Goal: Transaction & Acquisition: Purchase product/service

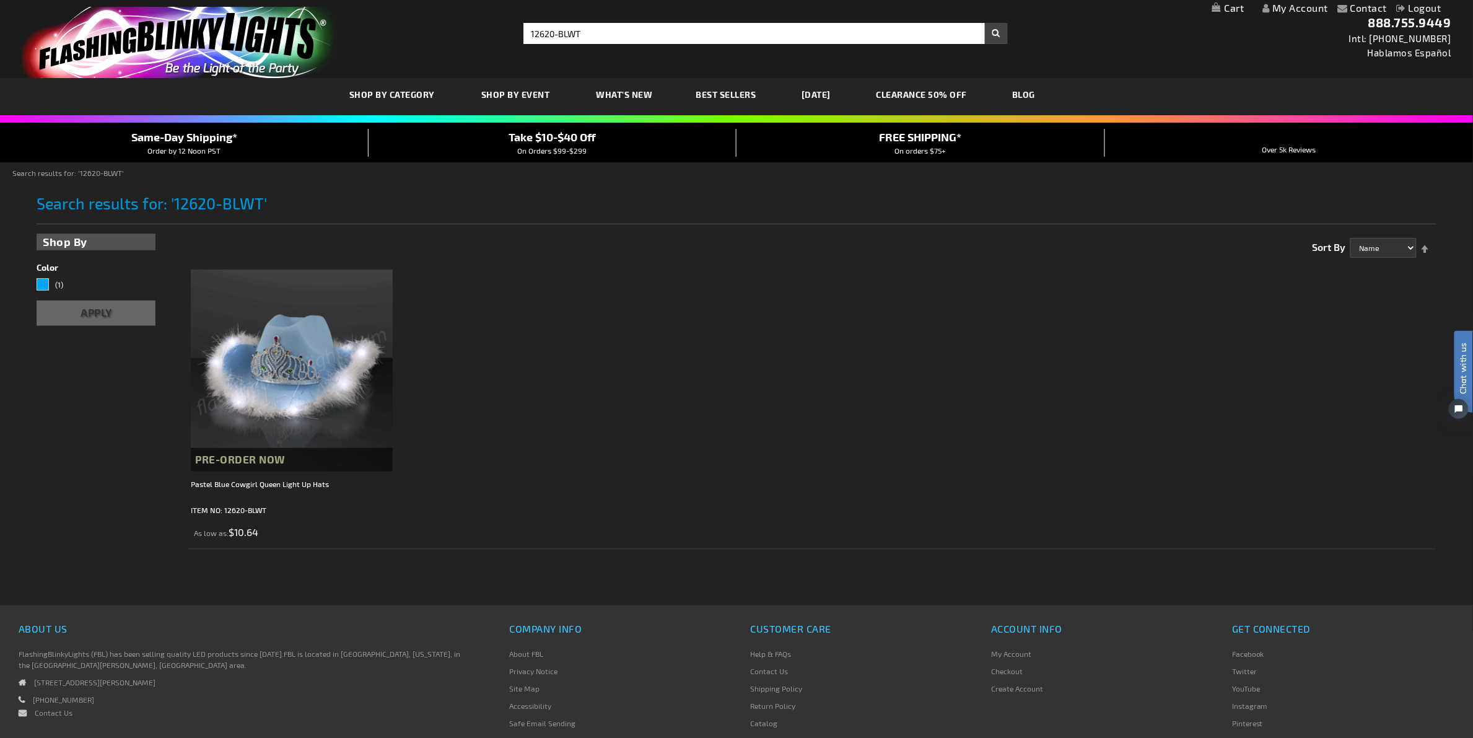
click at [1228, 7] on link "My Cart" at bounding box center [1228, 8] width 32 height 12
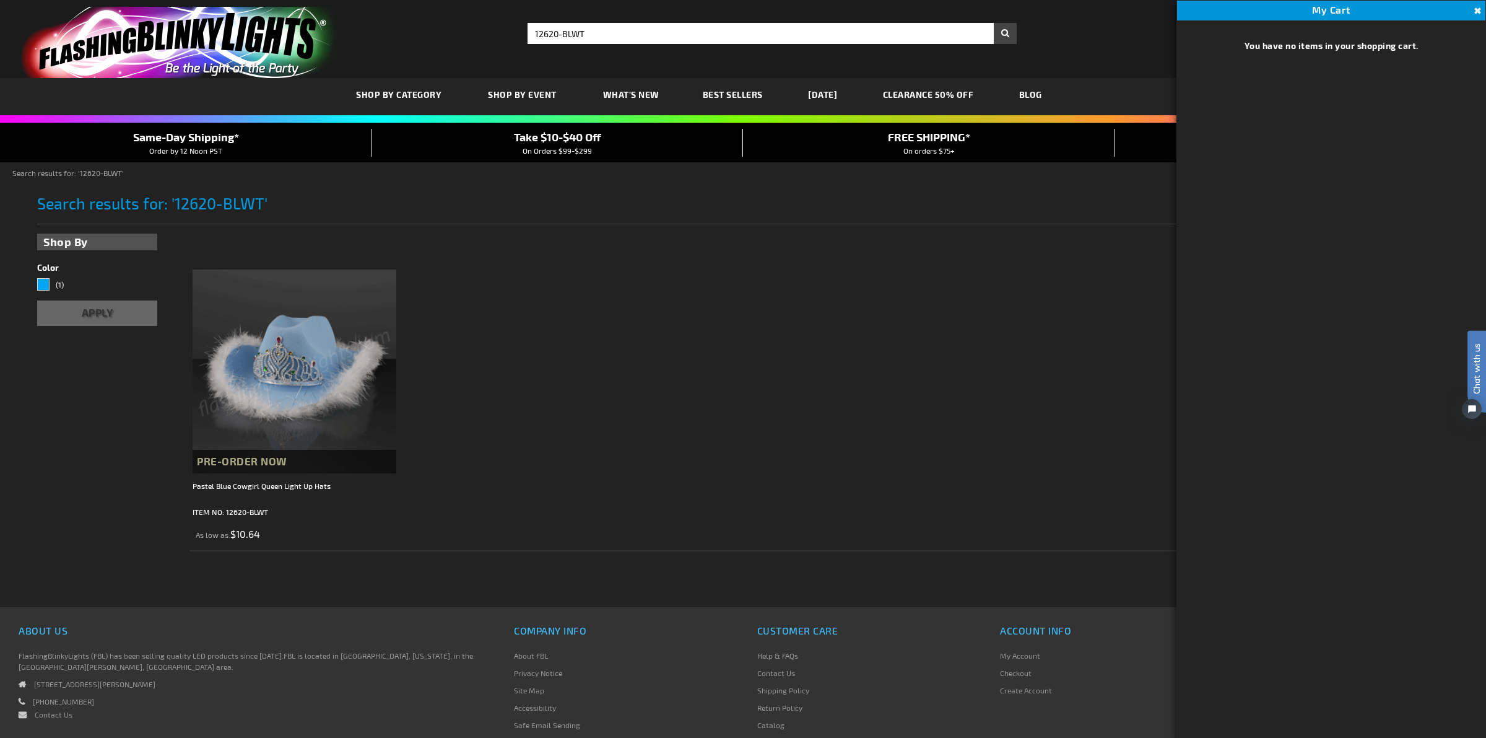
click at [1060, 257] on div "1 Item Show 30 60 90 per page Sort By Name Price Best Sellers Relevance Set Des…" at bounding box center [819, 242] width 1260 height 30
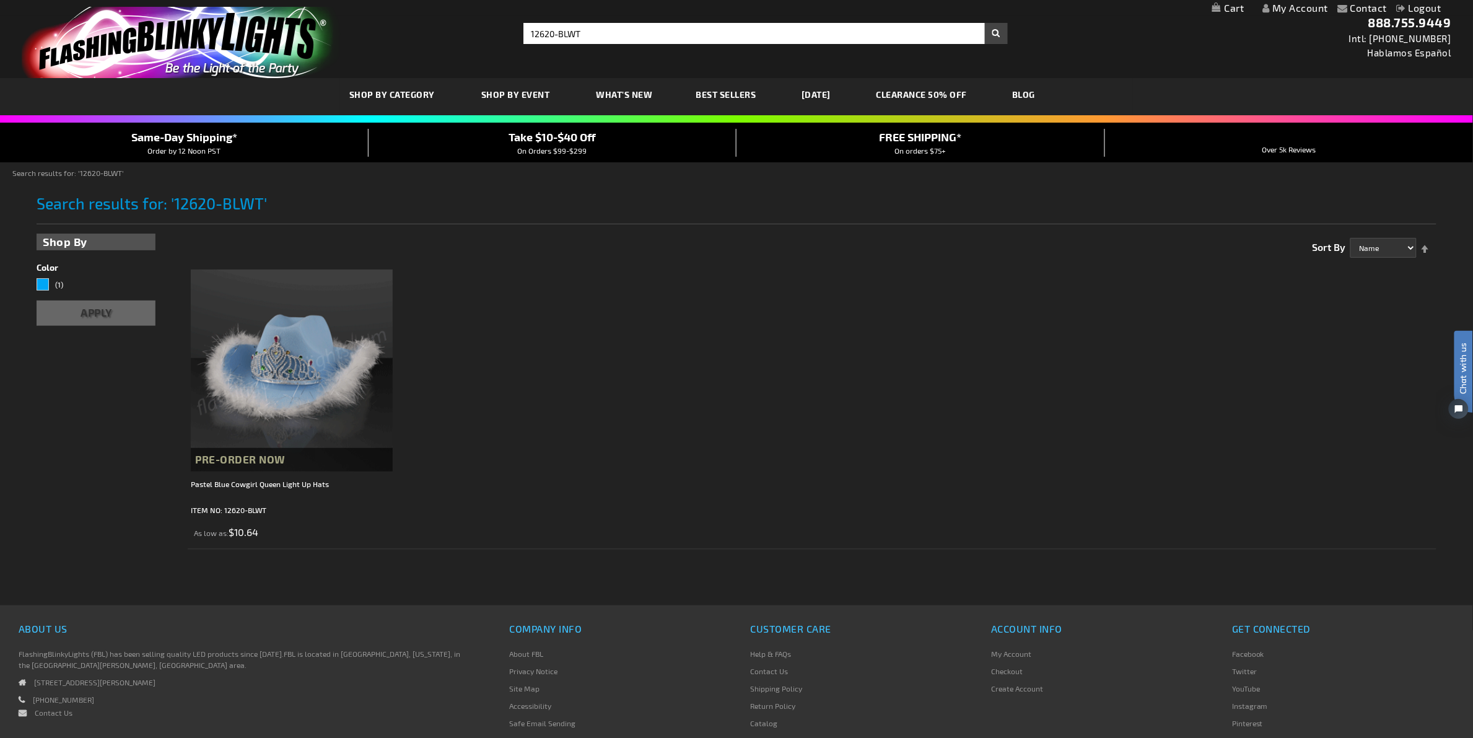
click at [1422, 11] on link "Logout" at bounding box center [1418, 8] width 45 height 12
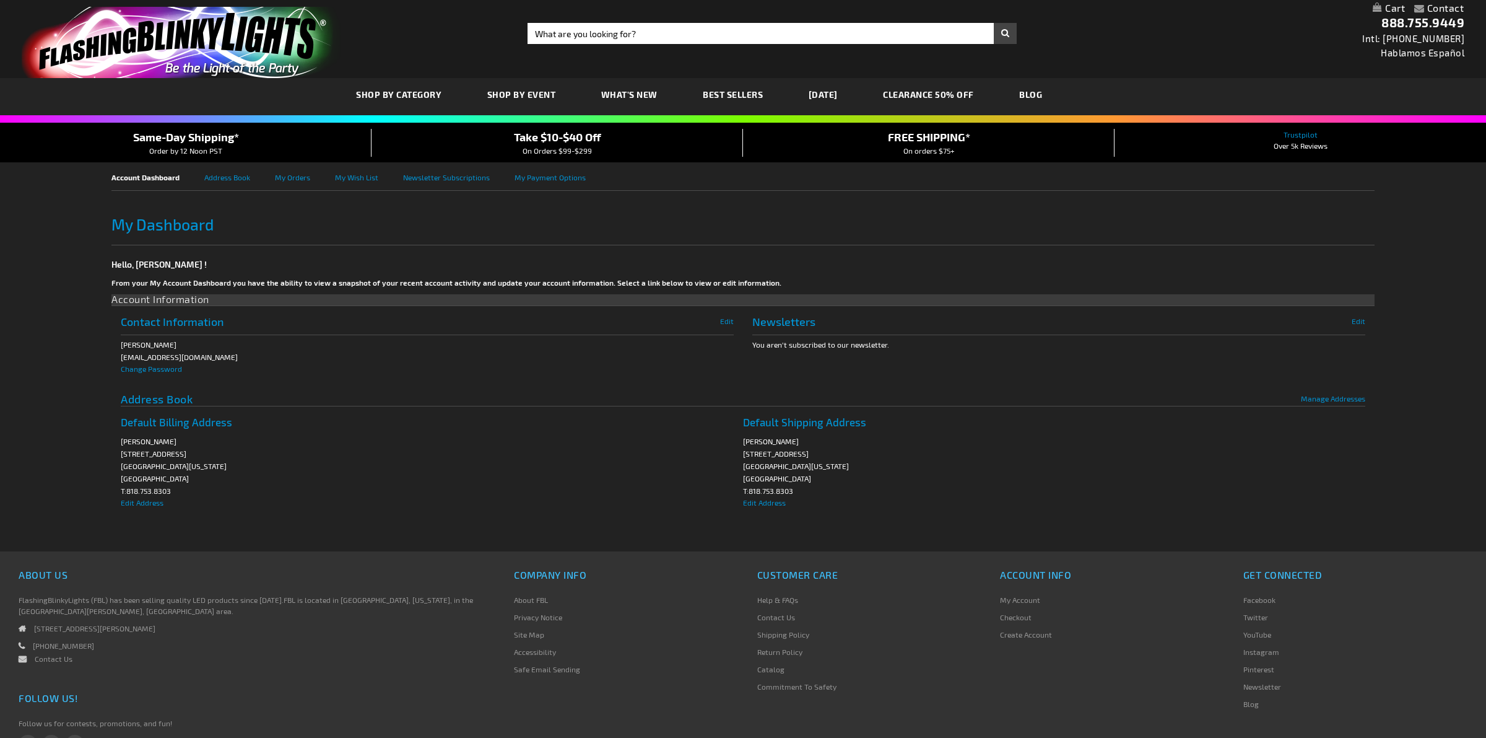
click at [643, 35] on input "Search" at bounding box center [772, 33] width 489 height 21
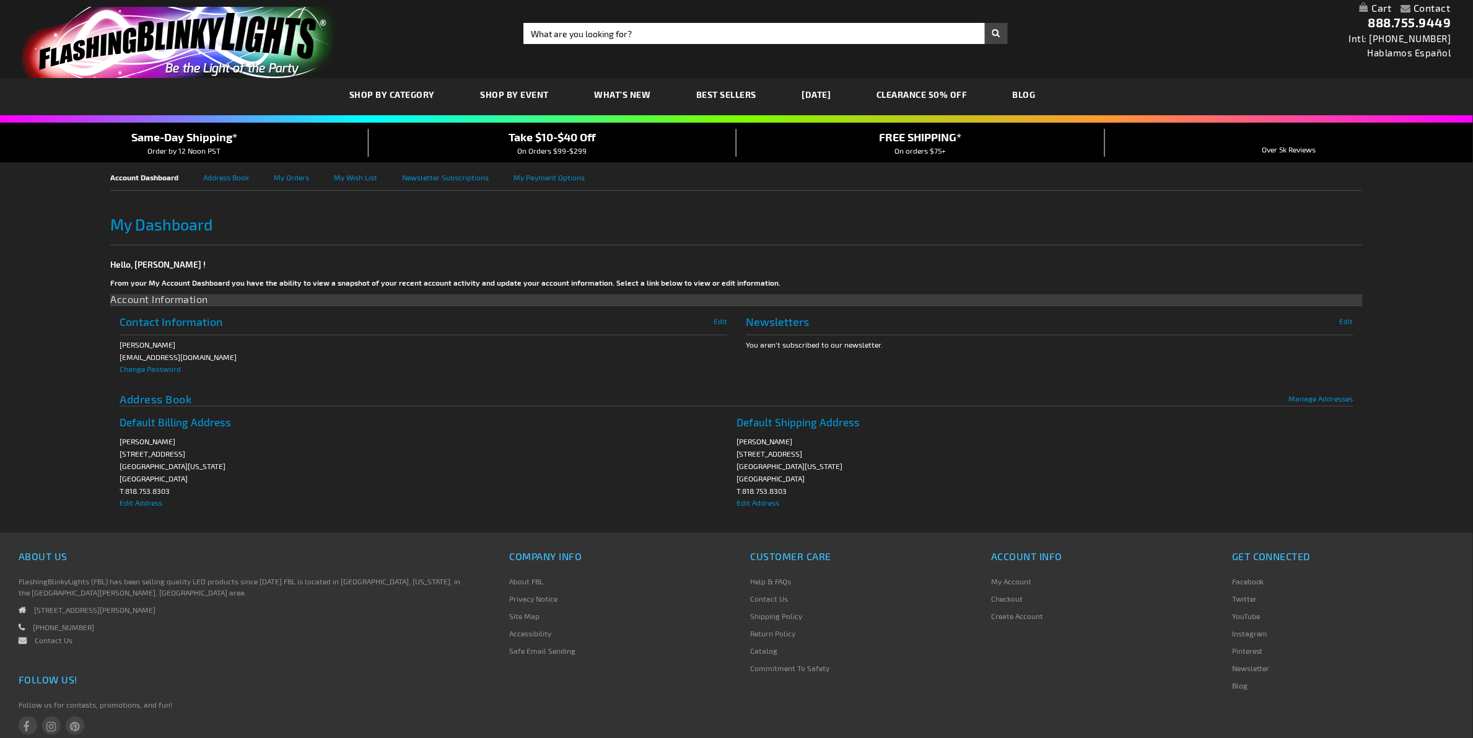
click at [643, 35] on input "Search" at bounding box center [765, 33] width 484 height 21
type input "disco"
click at [985, 23] on button "Search" at bounding box center [996, 33] width 23 height 21
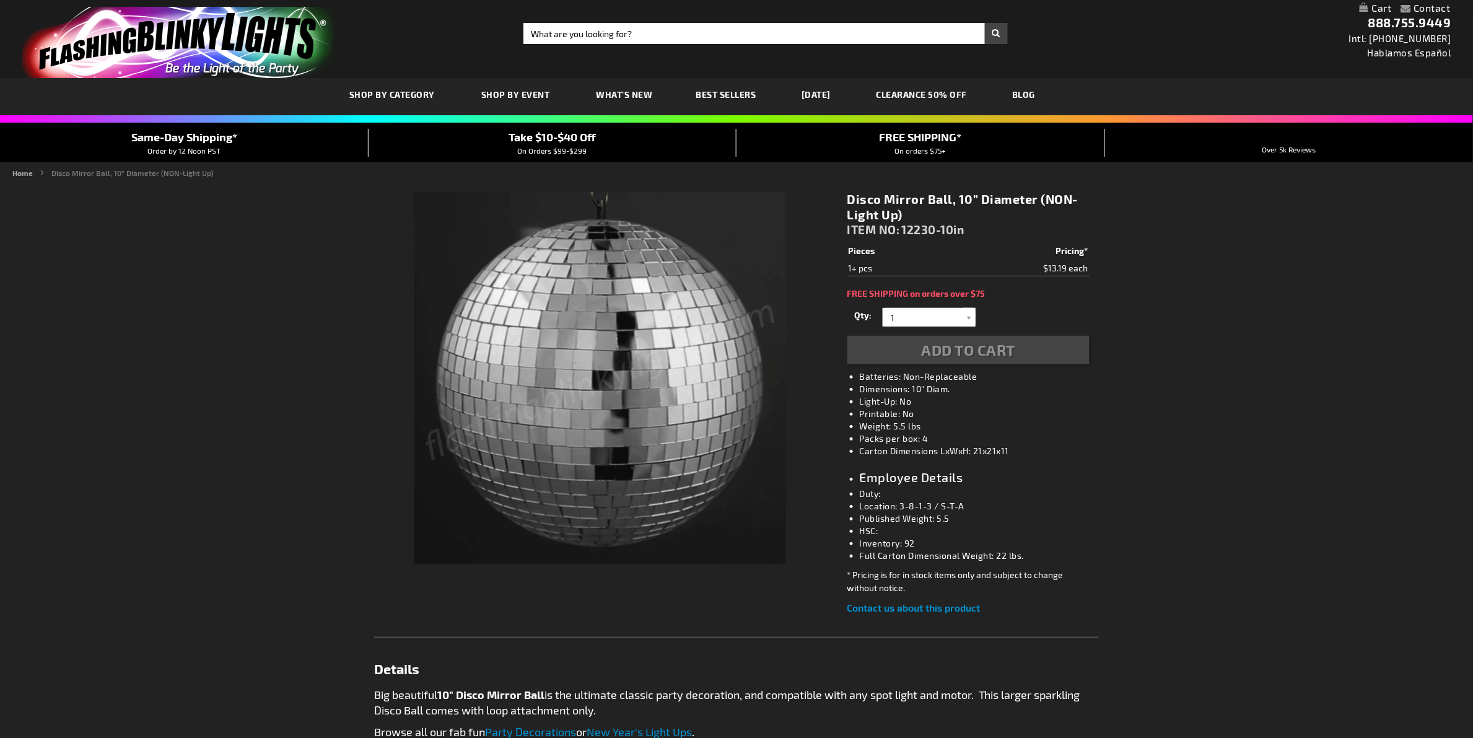
click at [1315, 381] on div "Contact Compare Products My Account Checkout Logout Skip to Content My Cart Tog…" at bounding box center [736, 689] width 1473 height 1378
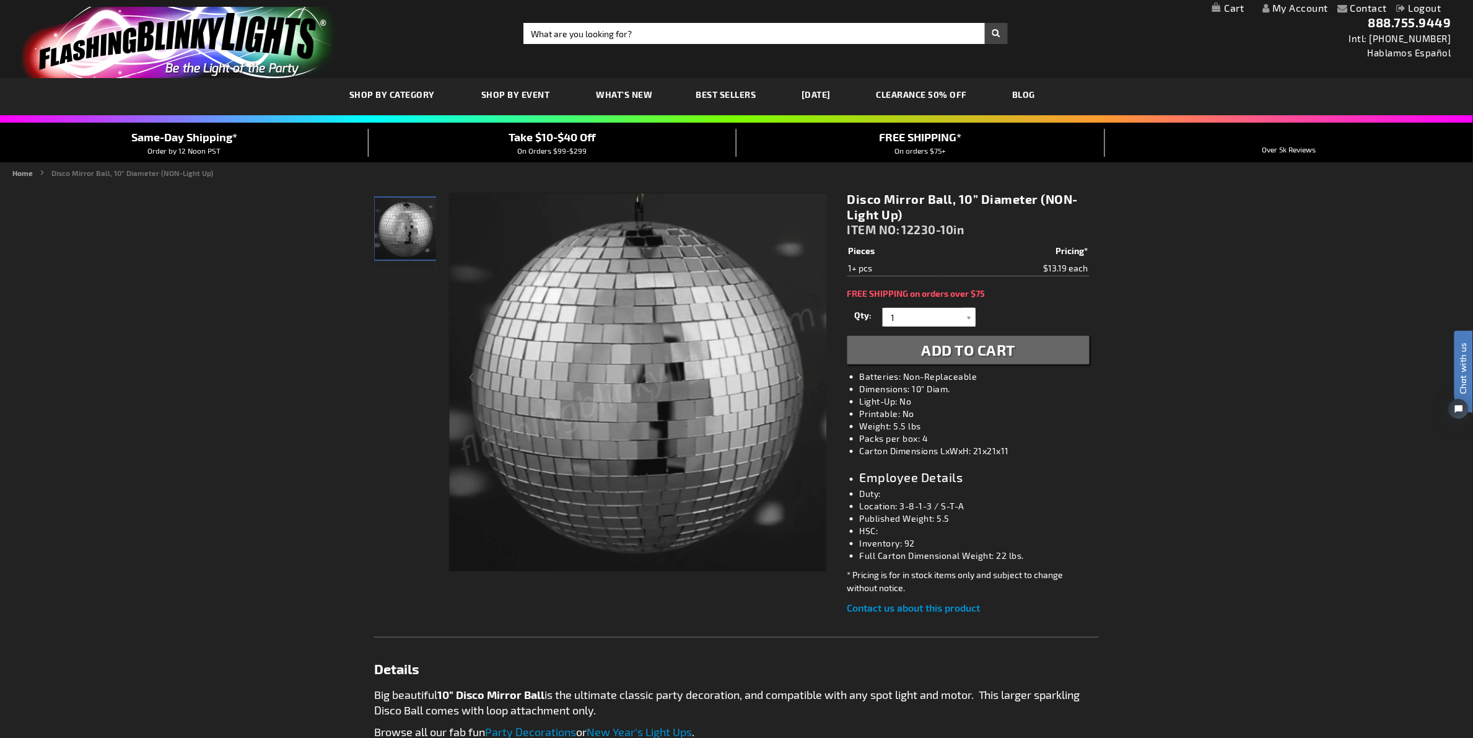
click at [1264, 493] on div "Contact Compare Products My Account Logout Skip to Content My Cart My Cart Clos…" at bounding box center [736, 689] width 1473 height 1378
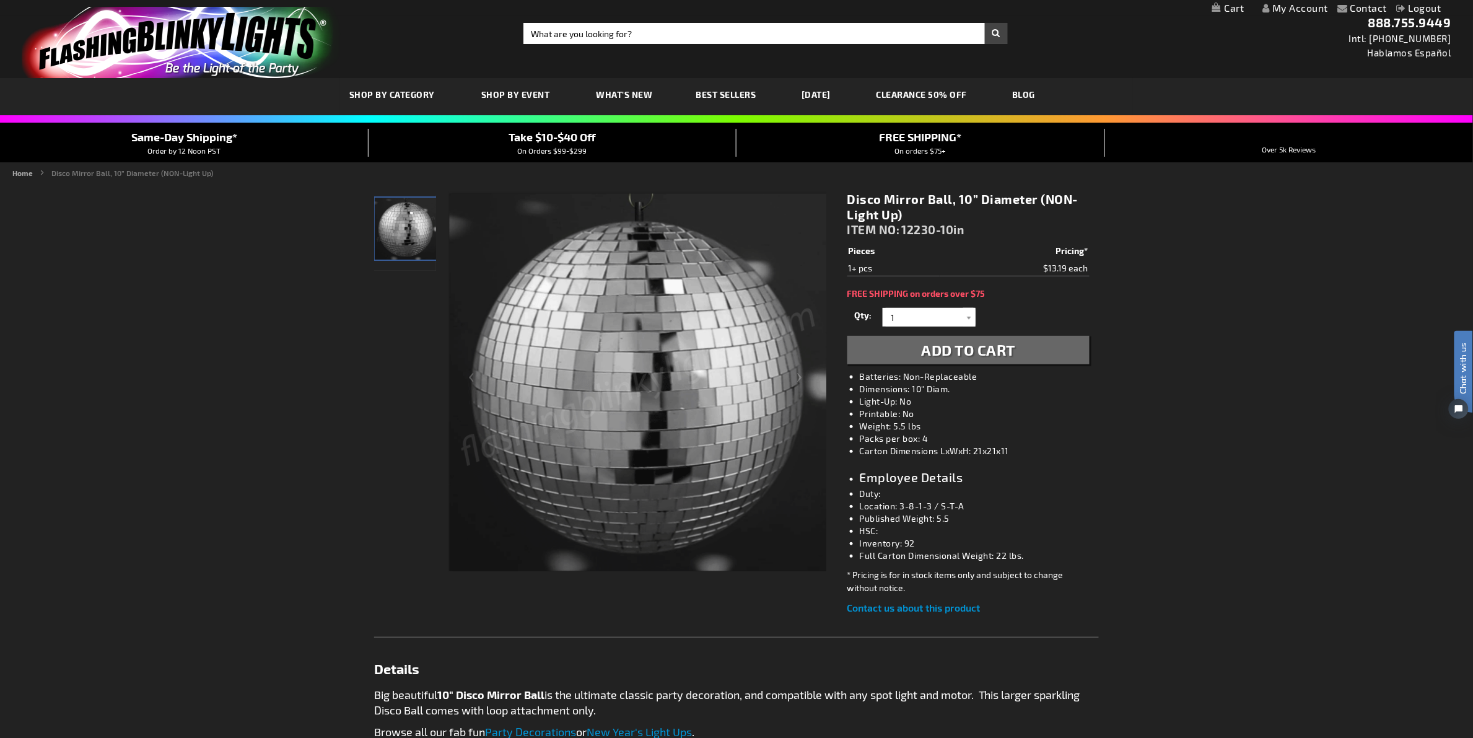
click at [1209, 353] on div "Contact Compare Products My Account Logout Skip to Content My Cart My Cart Clos…" at bounding box center [736, 689] width 1473 height 1378
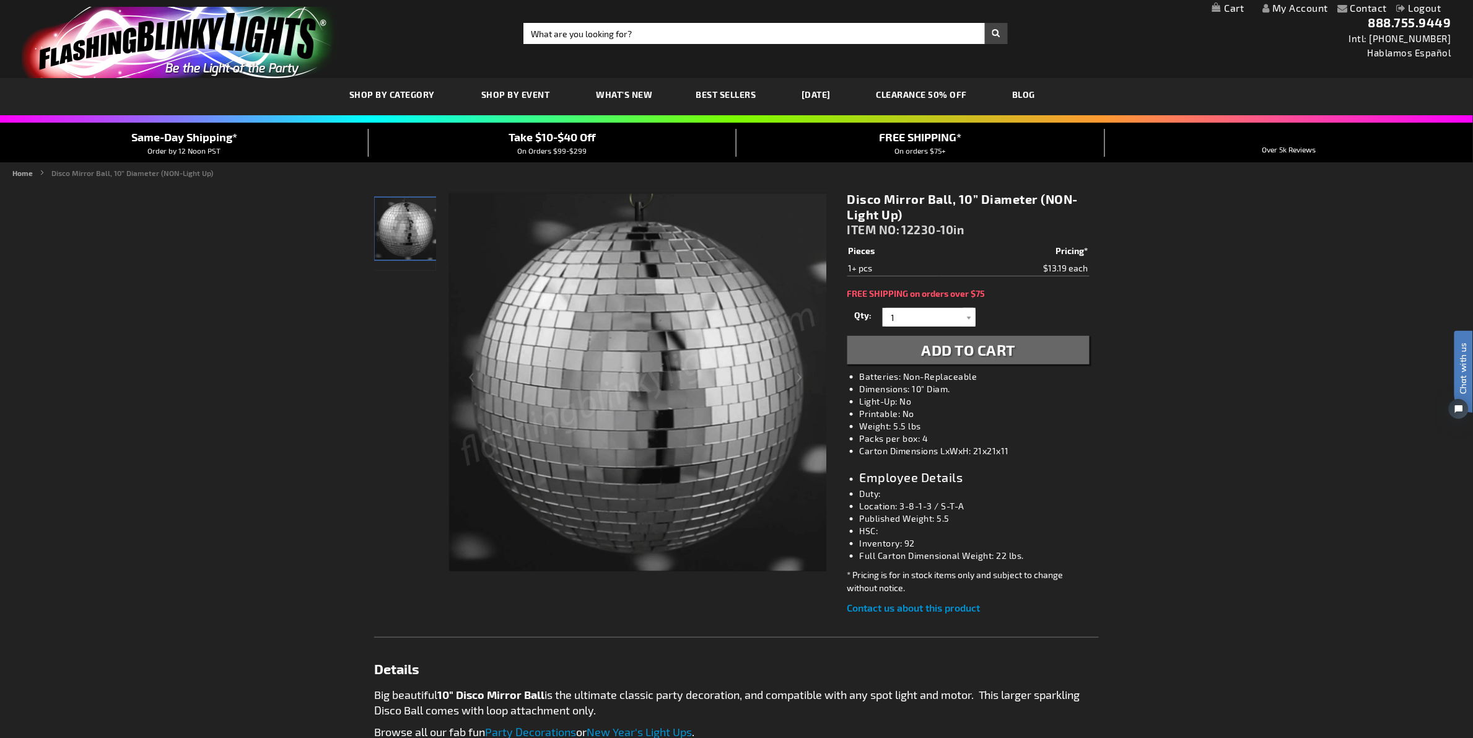
drag, startPoint x: 1093, startPoint y: 268, endPoint x: 1038, endPoint y: 267, distance: 54.5
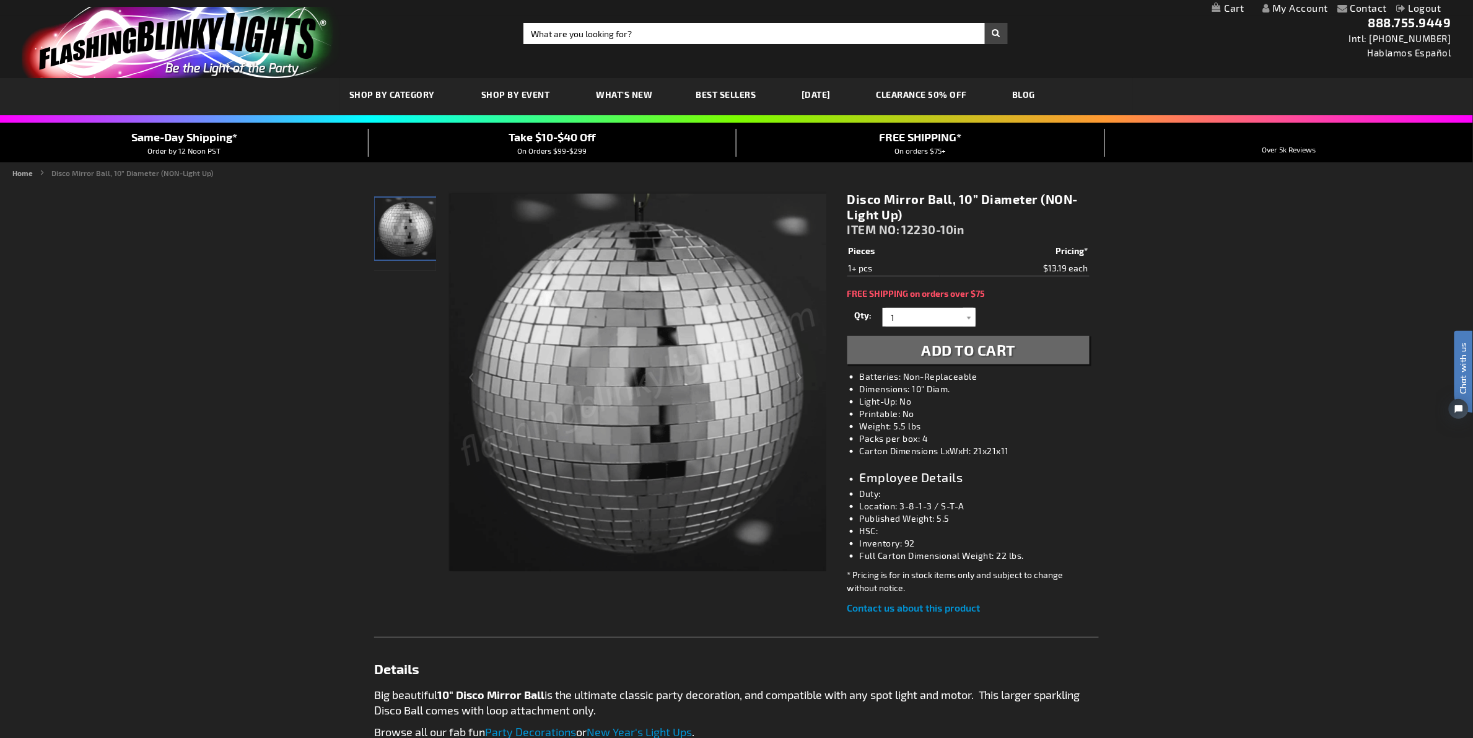
click at [1038, 267] on div "Disco Mirror Ball, 10” Diameter (NON-Light Up) ITEM NO: 12230-10in $13.19 Piece…" at bounding box center [968, 403] width 261 height 442
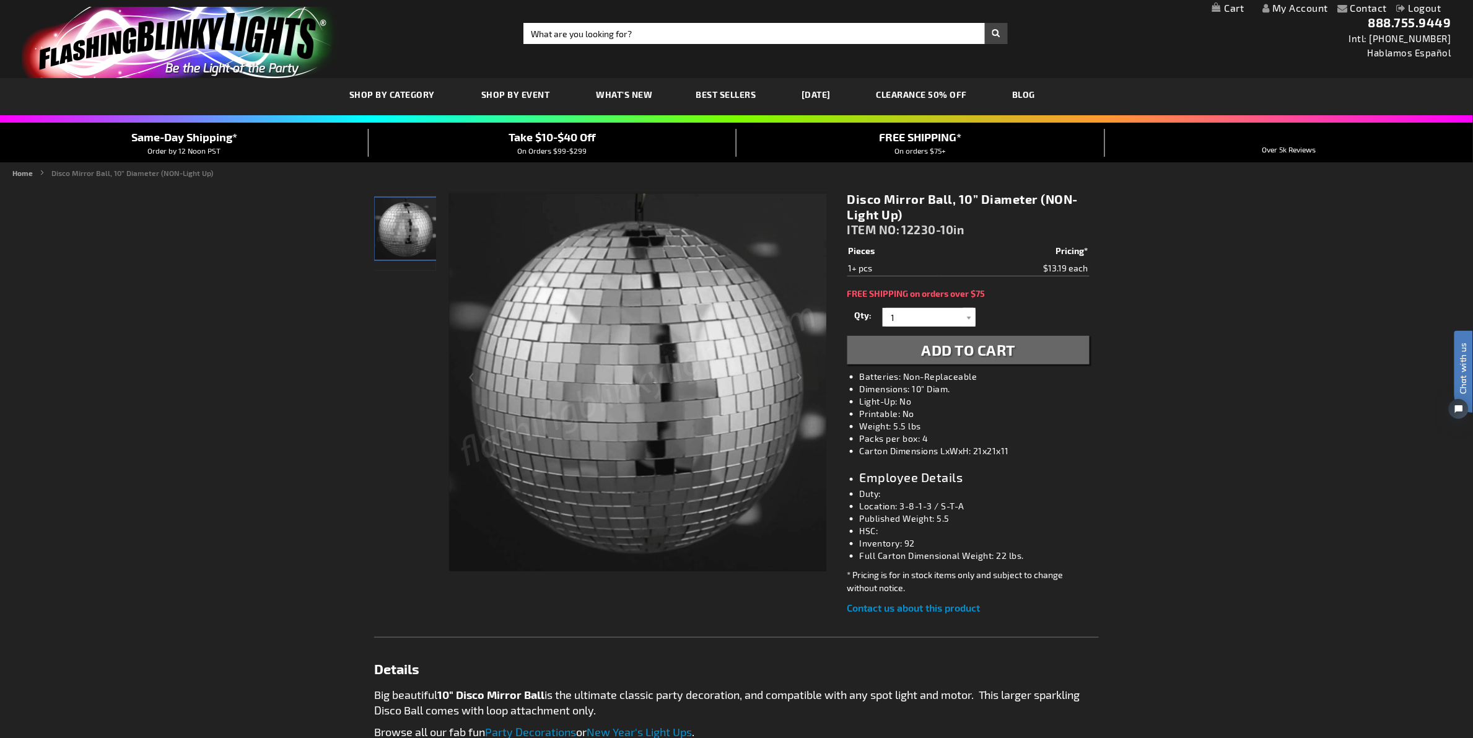
click at [1113, 273] on div "Contact Compare Products My Account Logout Skip to Content My Cart My Cart Clos…" at bounding box center [736, 689] width 1473 height 1378
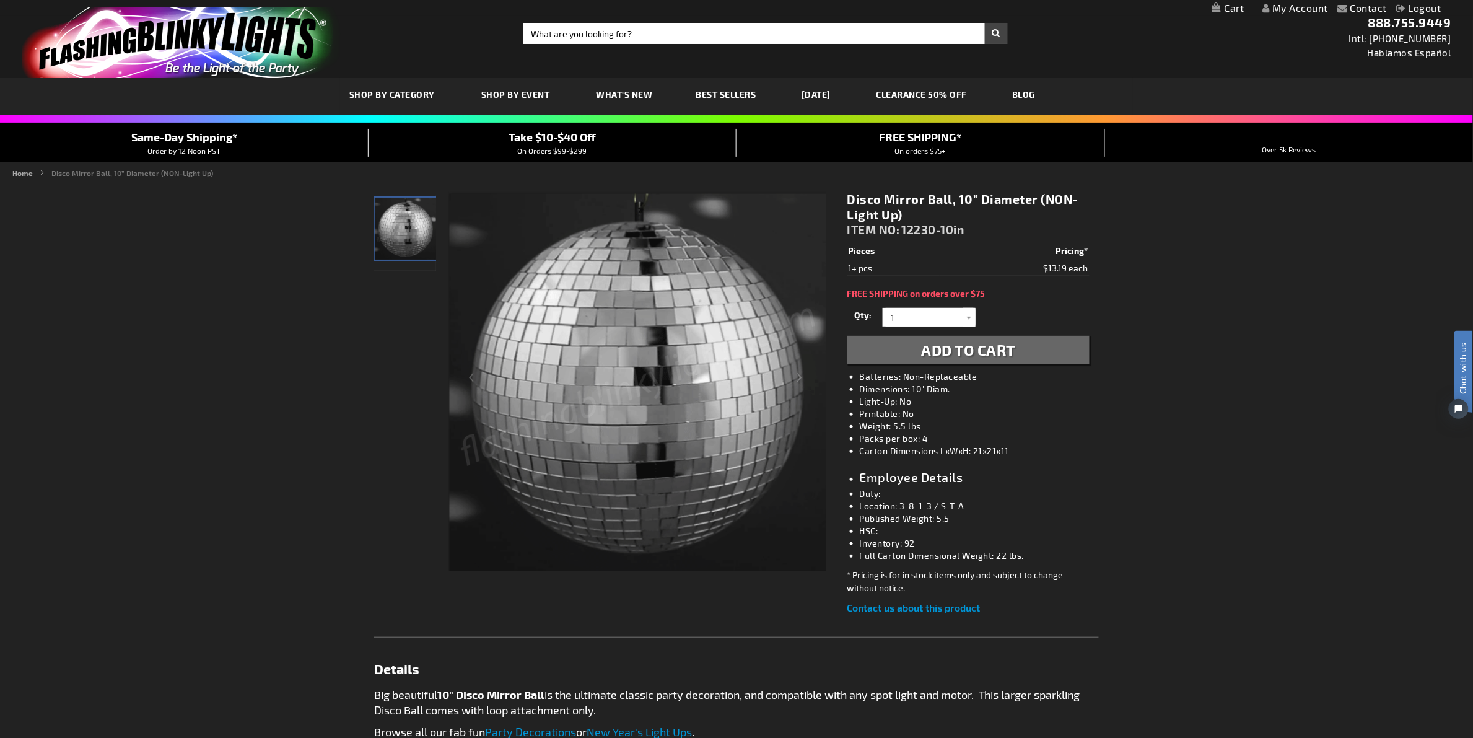
drag, startPoint x: 1094, startPoint y: 262, endPoint x: 1032, endPoint y: 271, distance: 63.2
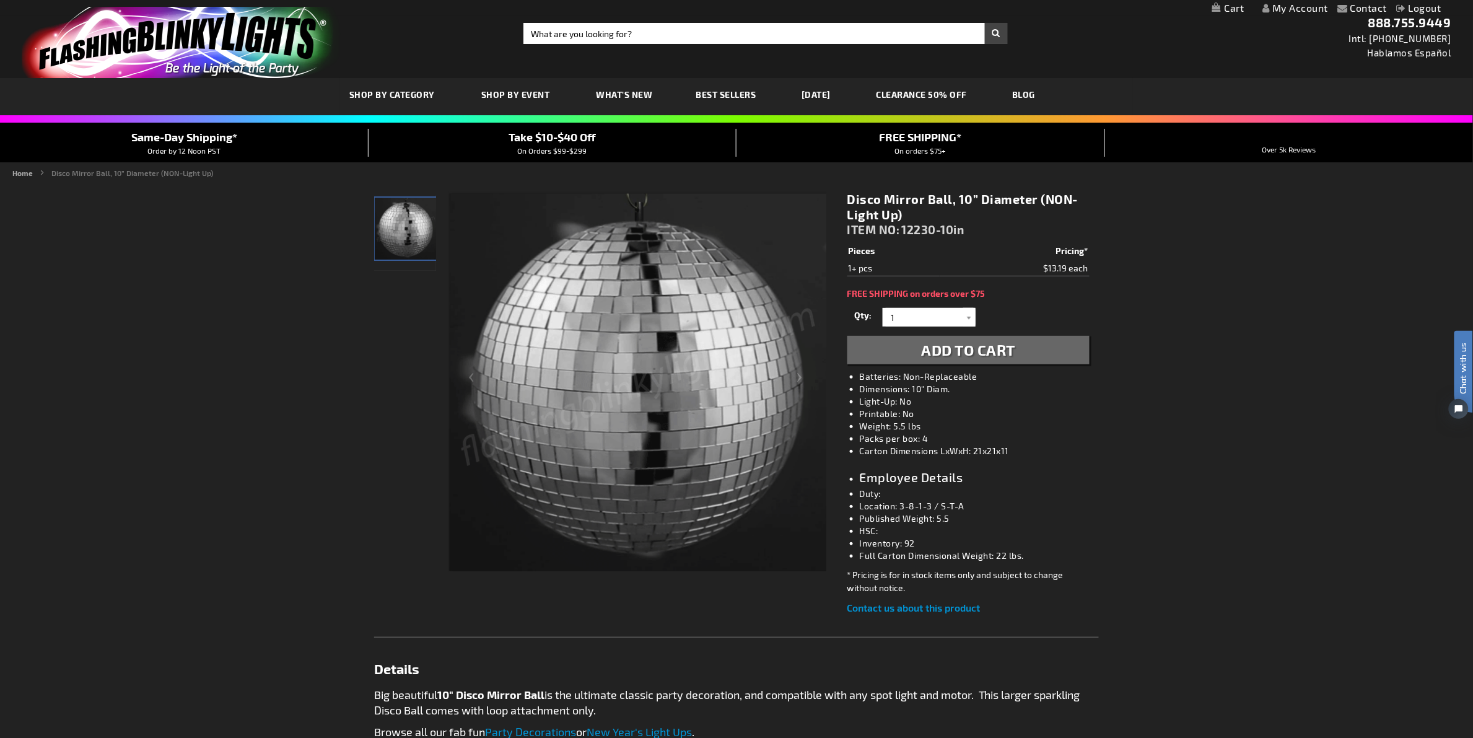
click at [1032, 271] on div "Disco Mirror Ball, 10” Diameter (NON-Light Up) ITEM NO: 12230-10in $13.19 Piece…" at bounding box center [968, 403] width 261 height 442
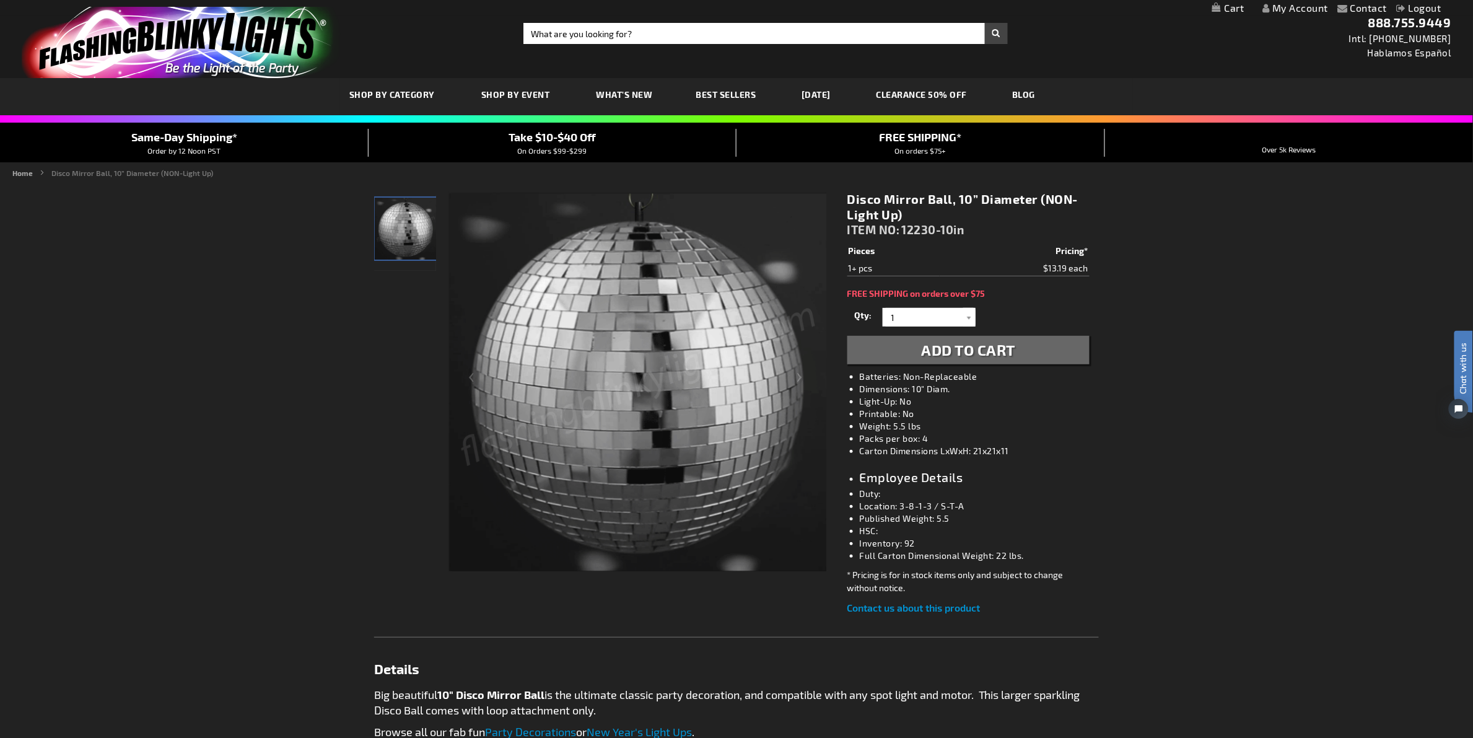
click at [1186, 533] on div "Contact Compare Products My Account Logout Skip to Content My Cart My Cart Clos…" at bounding box center [736, 689] width 1473 height 1378
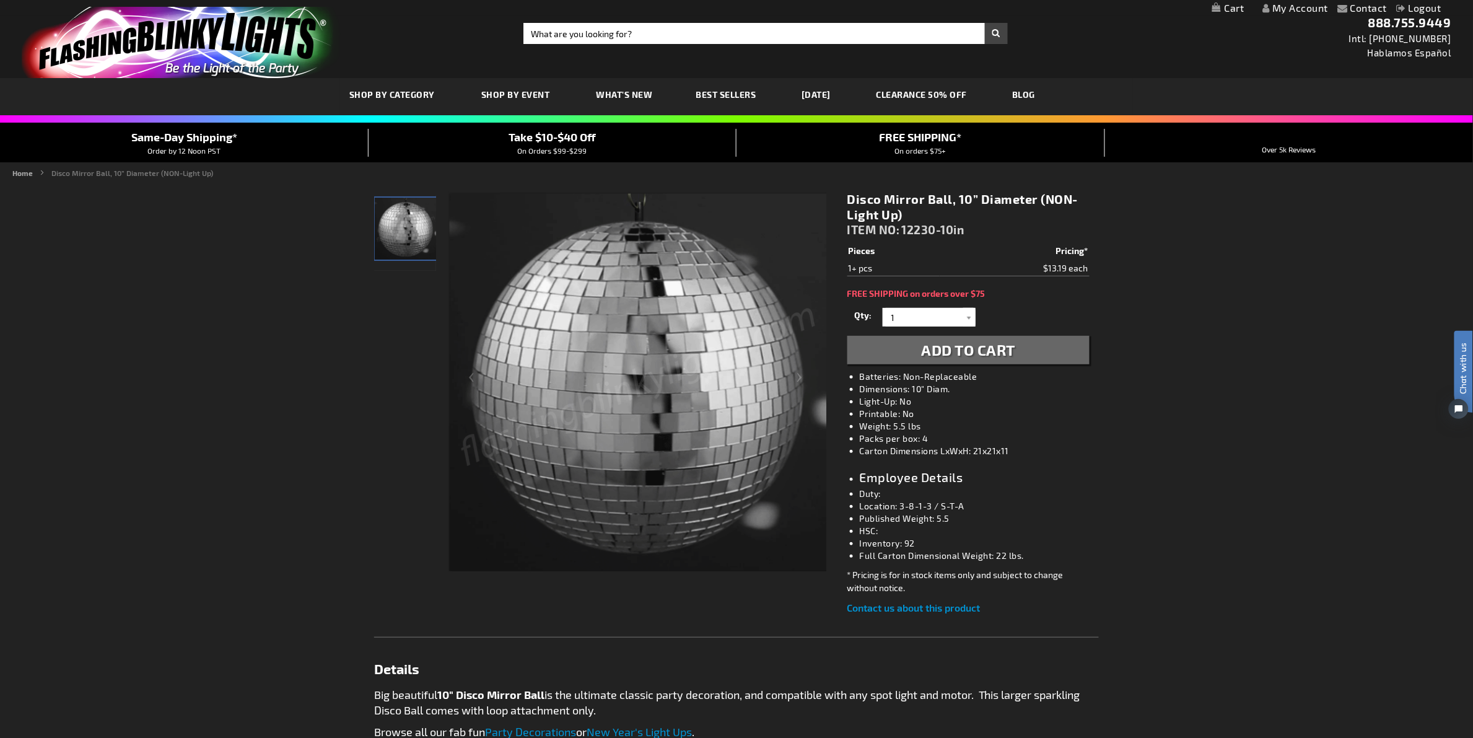
click at [1289, 471] on div "Contact Compare Products My Account Logout Skip to Content My Cart My Cart Clos…" at bounding box center [736, 689] width 1473 height 1378
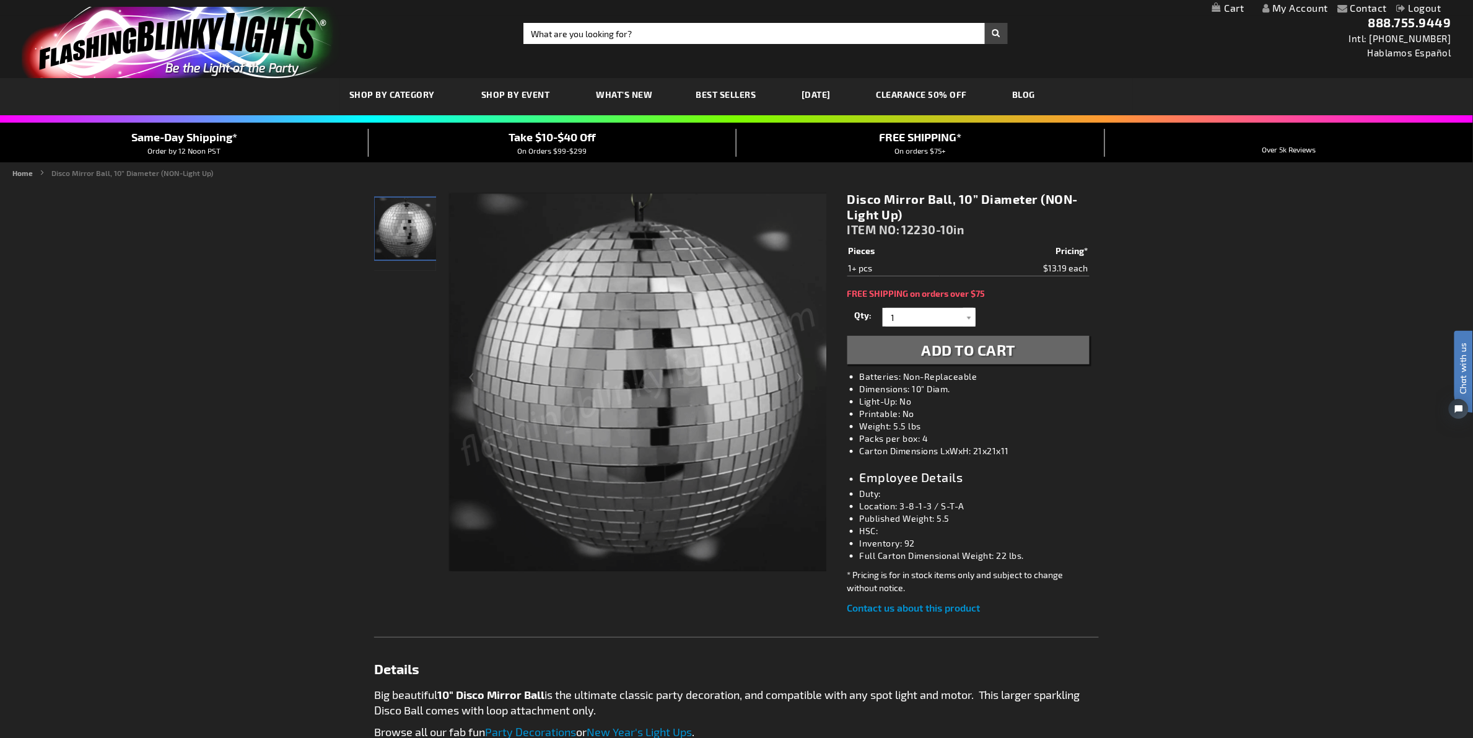
click at [1289, 471] on div "Contact Compare Products My Account Logout Skip to Content My Cart My Cart Clos…" at bounding box center [736, 689] width 1473 height 1378
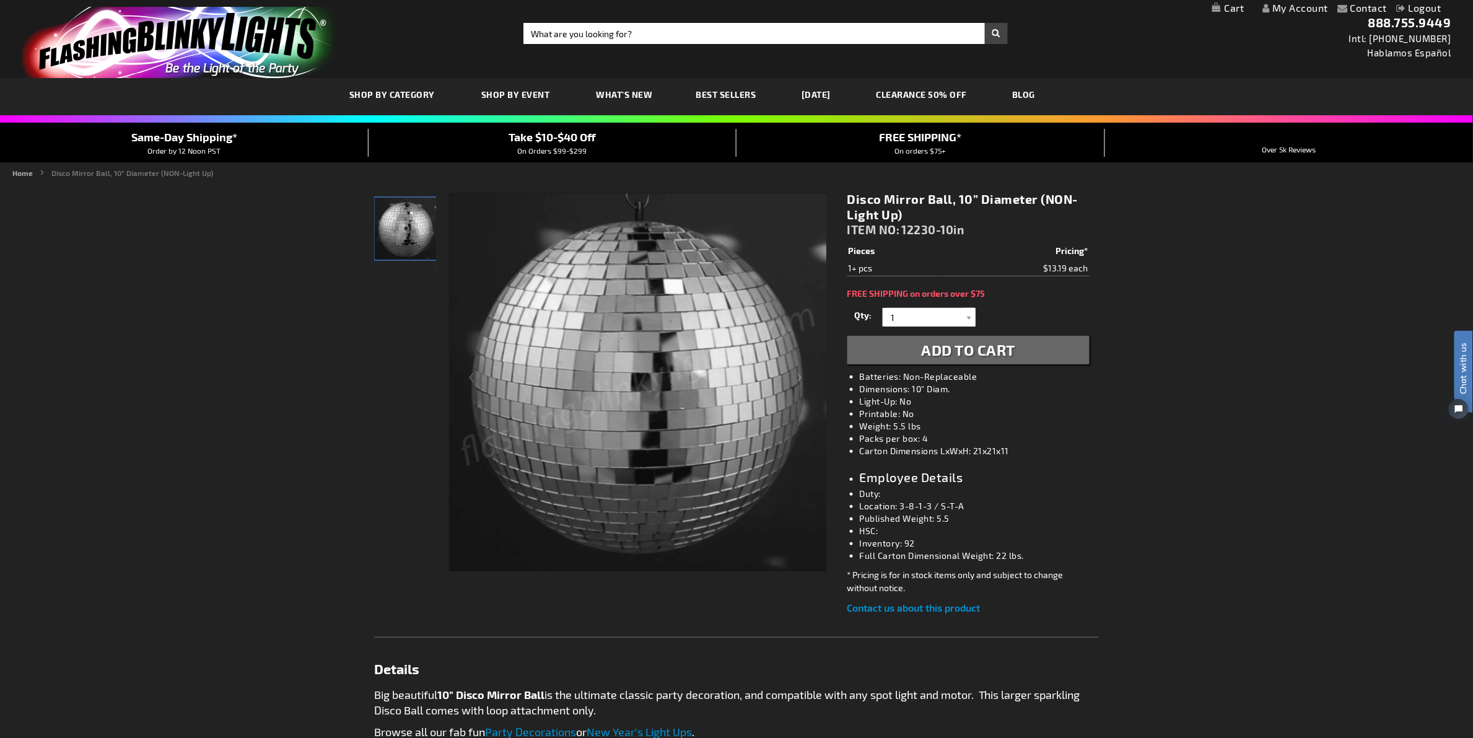
drag, startPoint x: 1214, startPoint y: 466, endPoint x: 1205, endPoint y: 466, distance: 8.7
click at [1214, 466] on div "Contact Compare Products My Account Logout Skip to Content My Cart My Cart Clos…" at bounding box center [736, 689] width 1473 height 1378
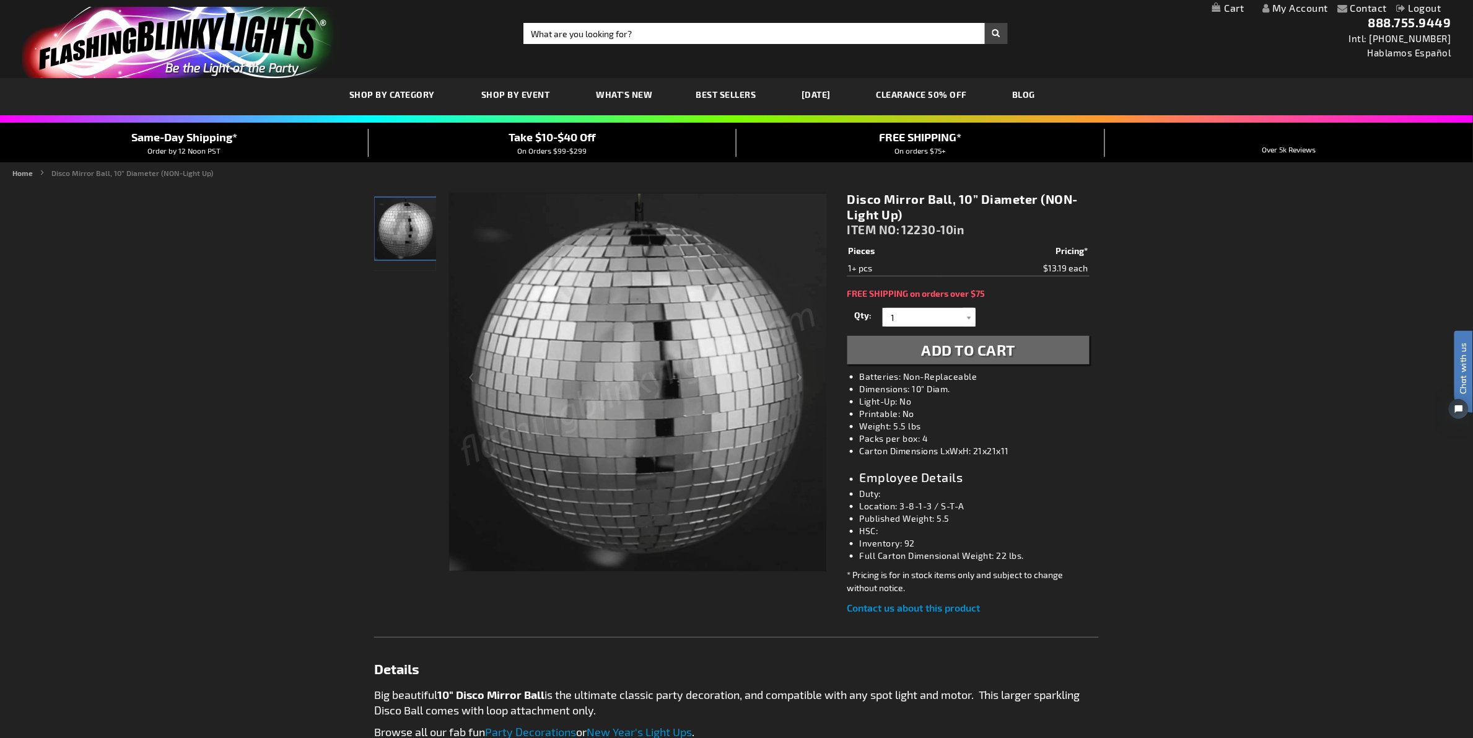
drag, startPoint x: 1081, startPoint y: 266, endPoint x: 1027, endPoint y: 270, distance: 54.6
click at [1027, 270] on div "Disco Mirror Ball, 10” Diameter (NON-Light Up) ITEM NO: 12230-10in $13.19 Piece…" at bounding box center [968, 403] width 261 height 442
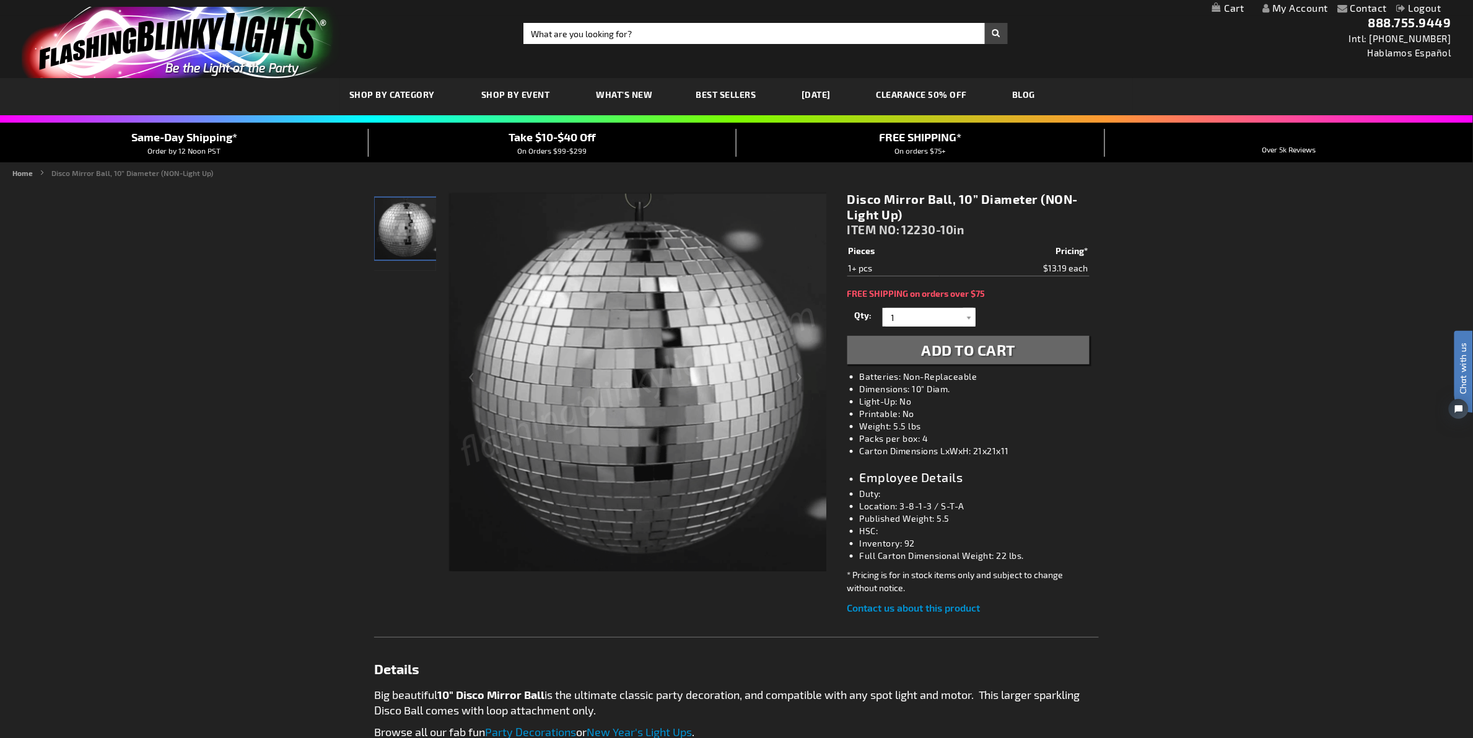
click at [1222, 285] on div "Contact Compare Products My Account Logout Skip to Content My Cart My Cart Clos…" at bounding box center [736, 689] width 1473 height 1378
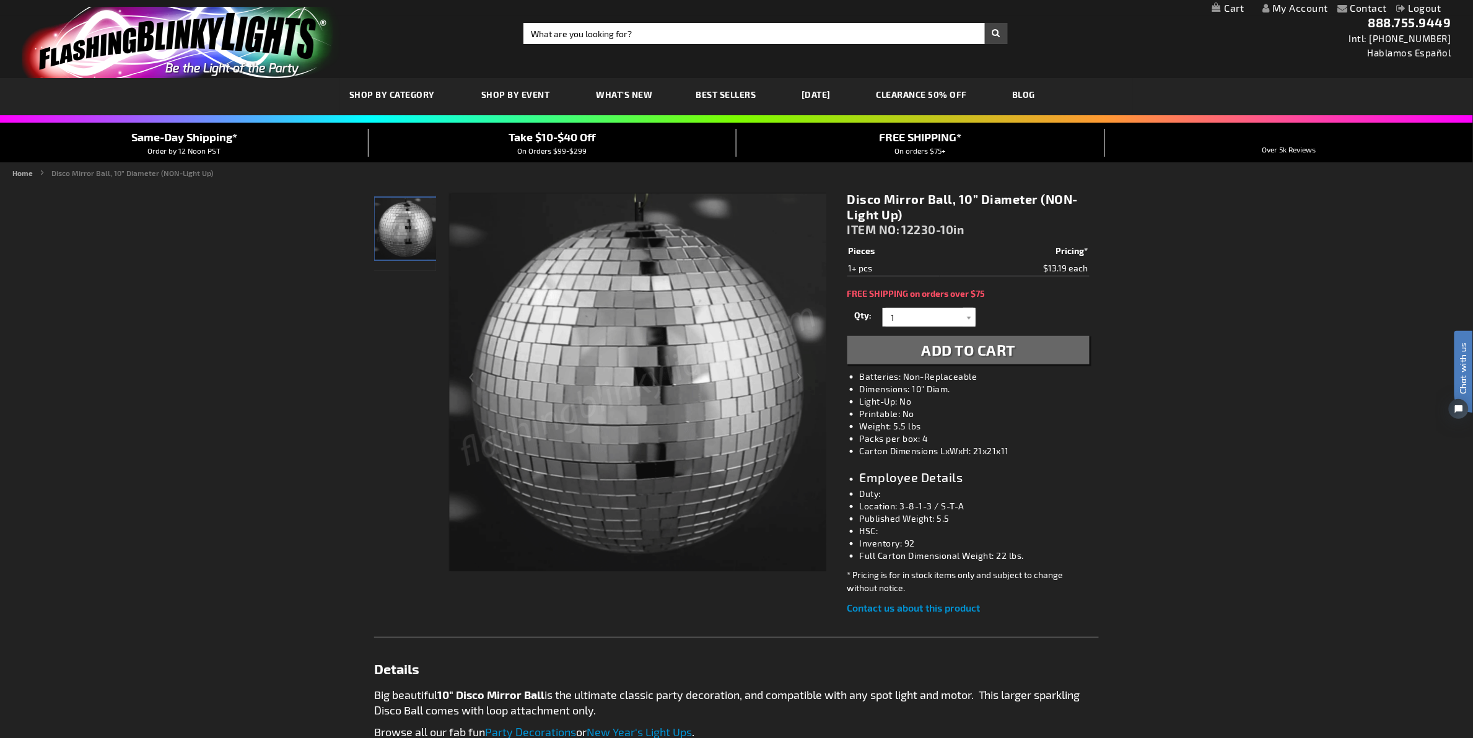
click at [1221, 489] on div "Contact Compare Products My Account Logout Skip to Content My Cart My Cart Clos…" at bounding box center [736, 689] width 1473 height 1378
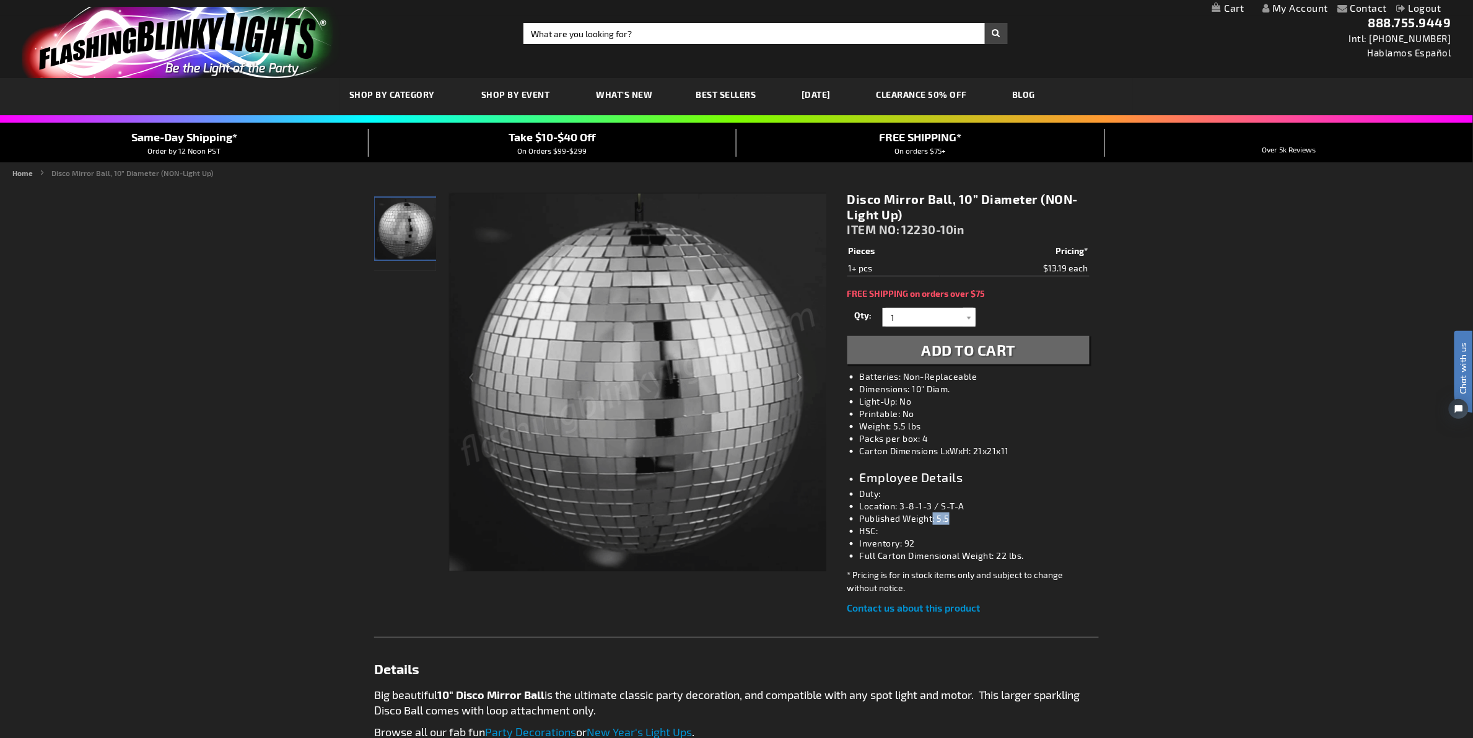
drag, startPoint x: 954, startPoint y: 515, endPoint x: 933, endPoint y: 518, distance: 21.4
click at [933, 518] on li "Published Weight: 5.5" at bounding box center [981, 518] width 242 height 12
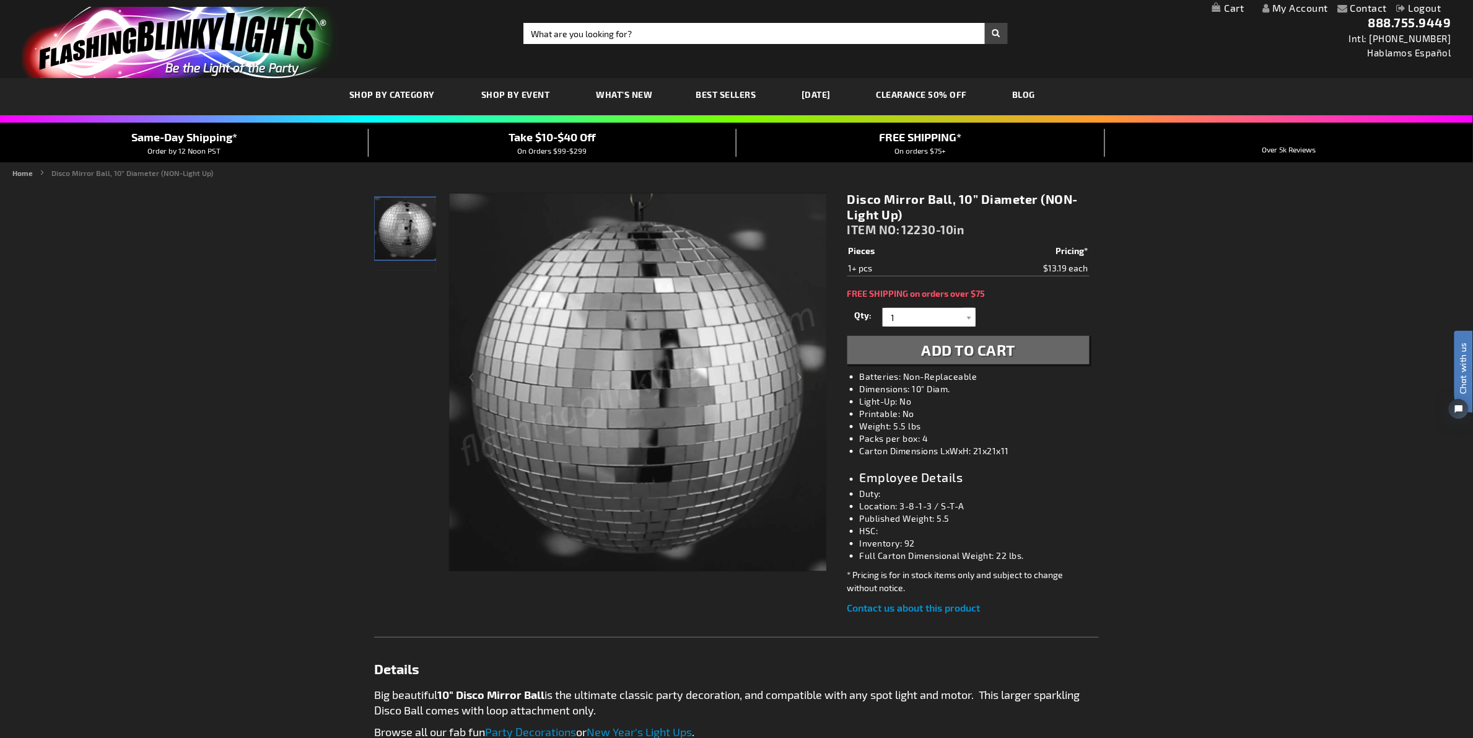
click at [1106, 490] on main "Checkout as a new customer Creating an account has many benefits: See order and…" at bounding box center [736, 641] width 743 height 918
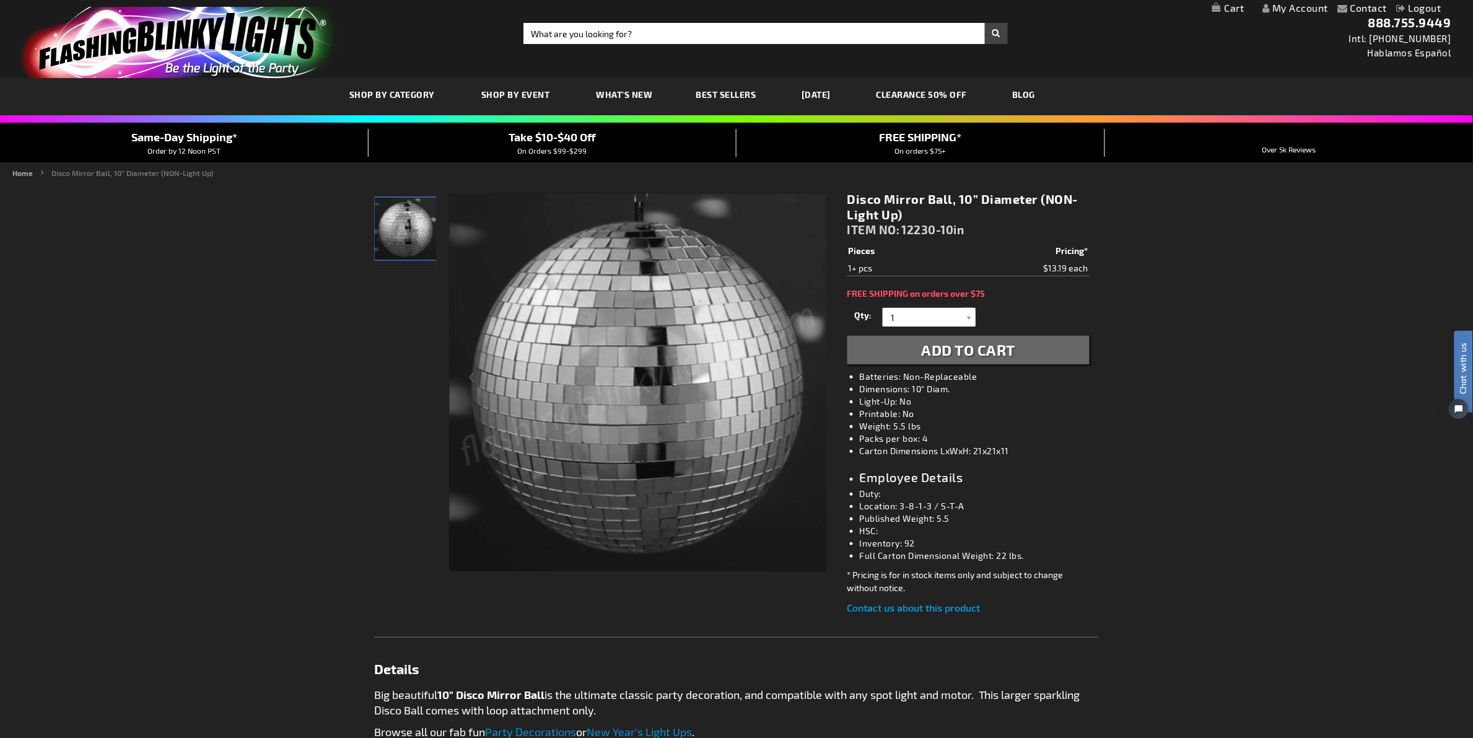
click at [1182, 417] on div "Contact Compare Products My Account Logout Skip to Content My Cart My Cart Clos…" at bounding box center [736, 689] width 1473 height 1378
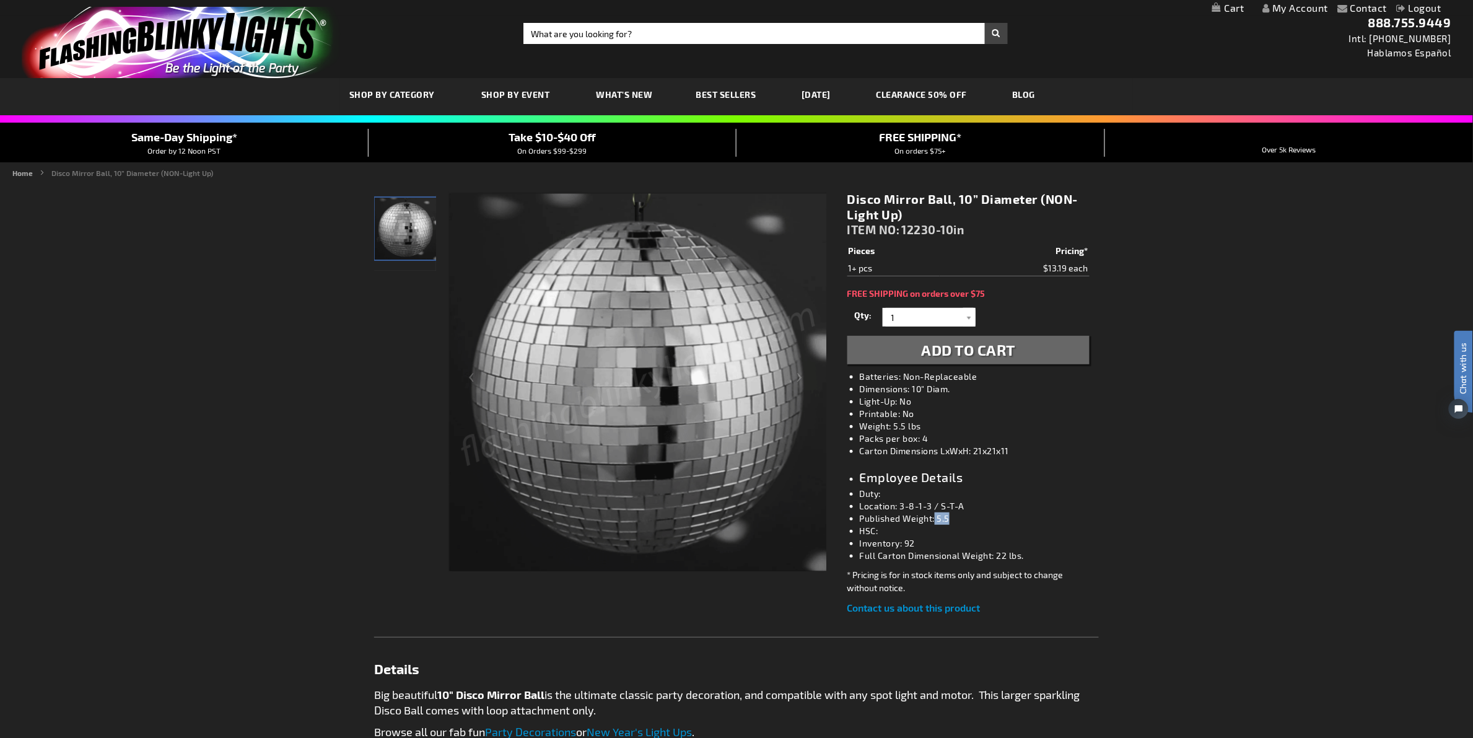
drag, startPoint x: 960, startPoint y: 520, endPoint x: 935, endPoint y: 519, distance: 25.4
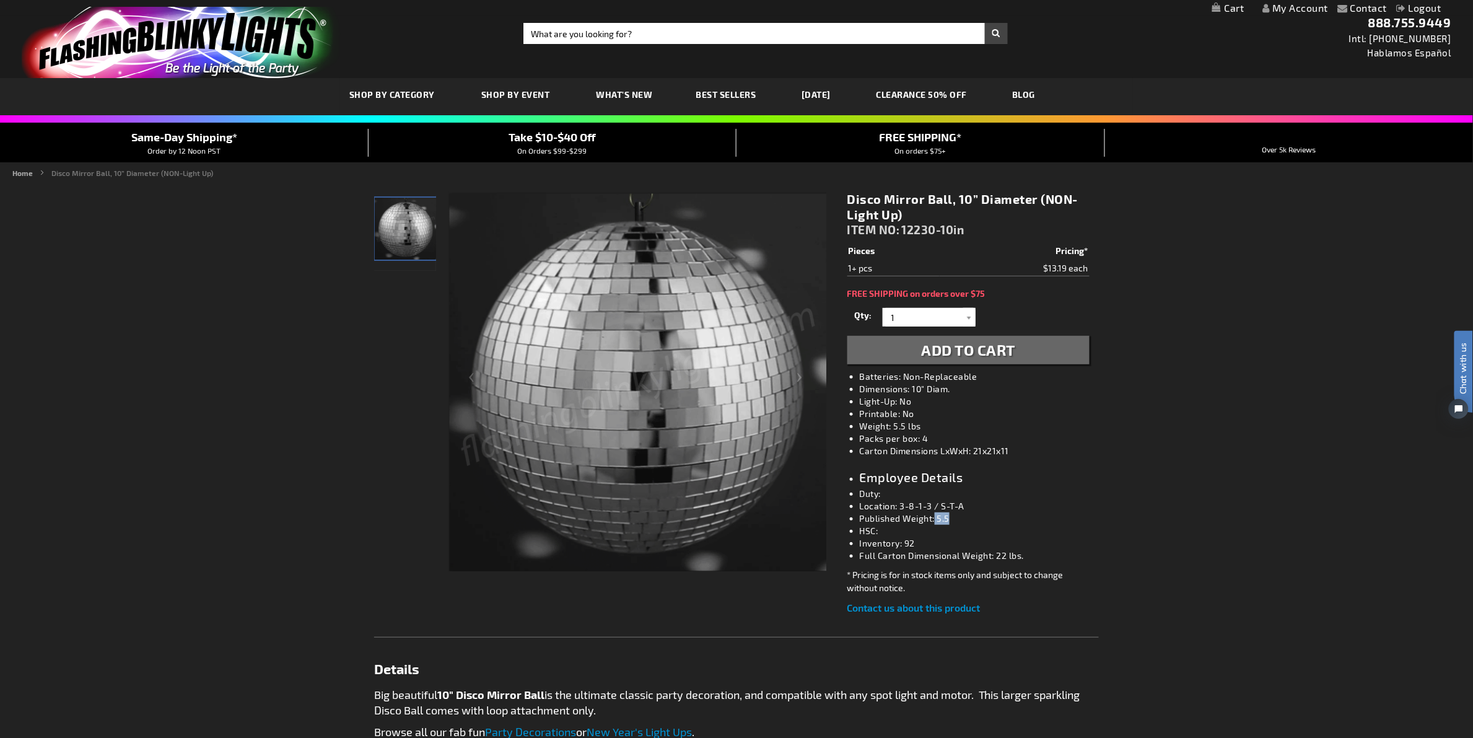
click at [935, 519] on li "Published Weight: 5.5" at bounding box center [981, 518] width 242 height 12
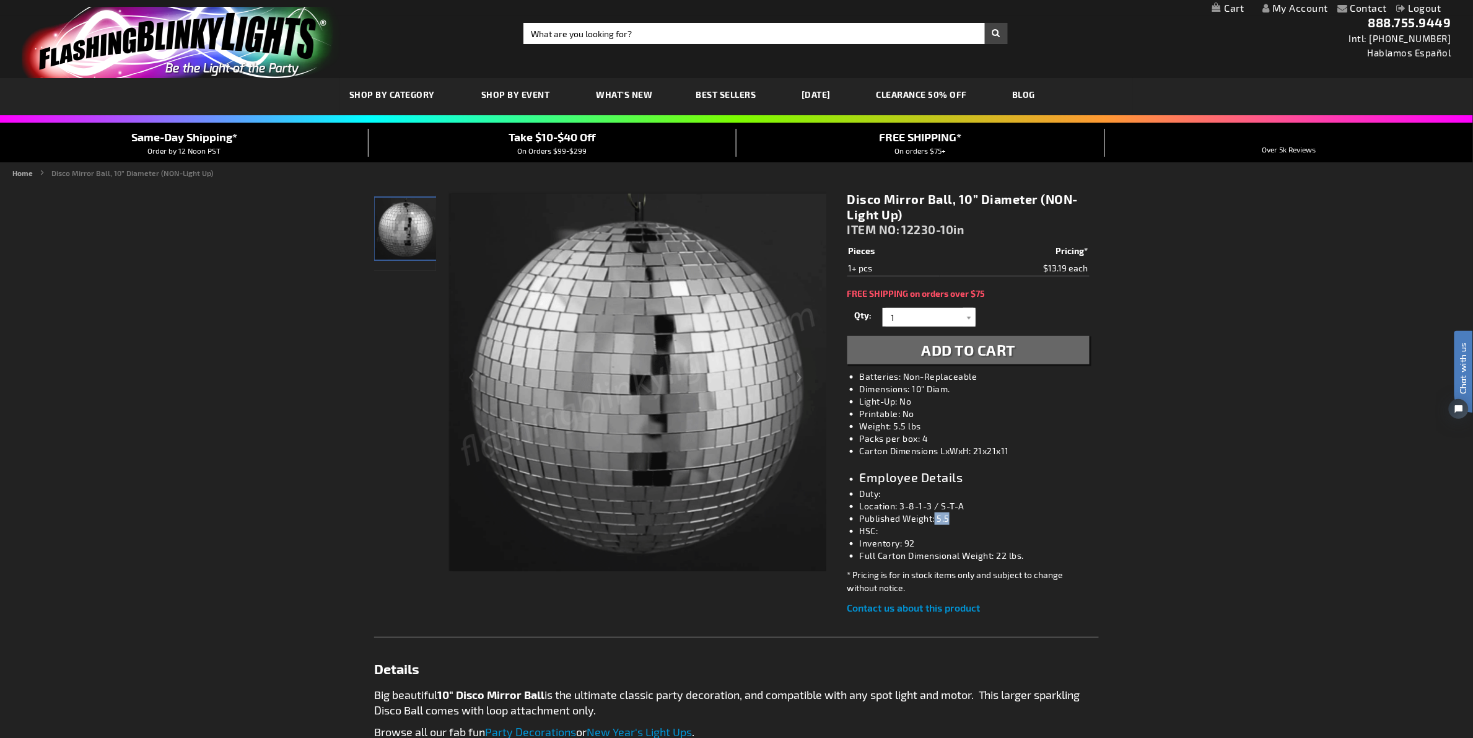
click at [1002, 514] on li "Published Weight: 5.5" at bounding box center [981, 518] width 242 height 12
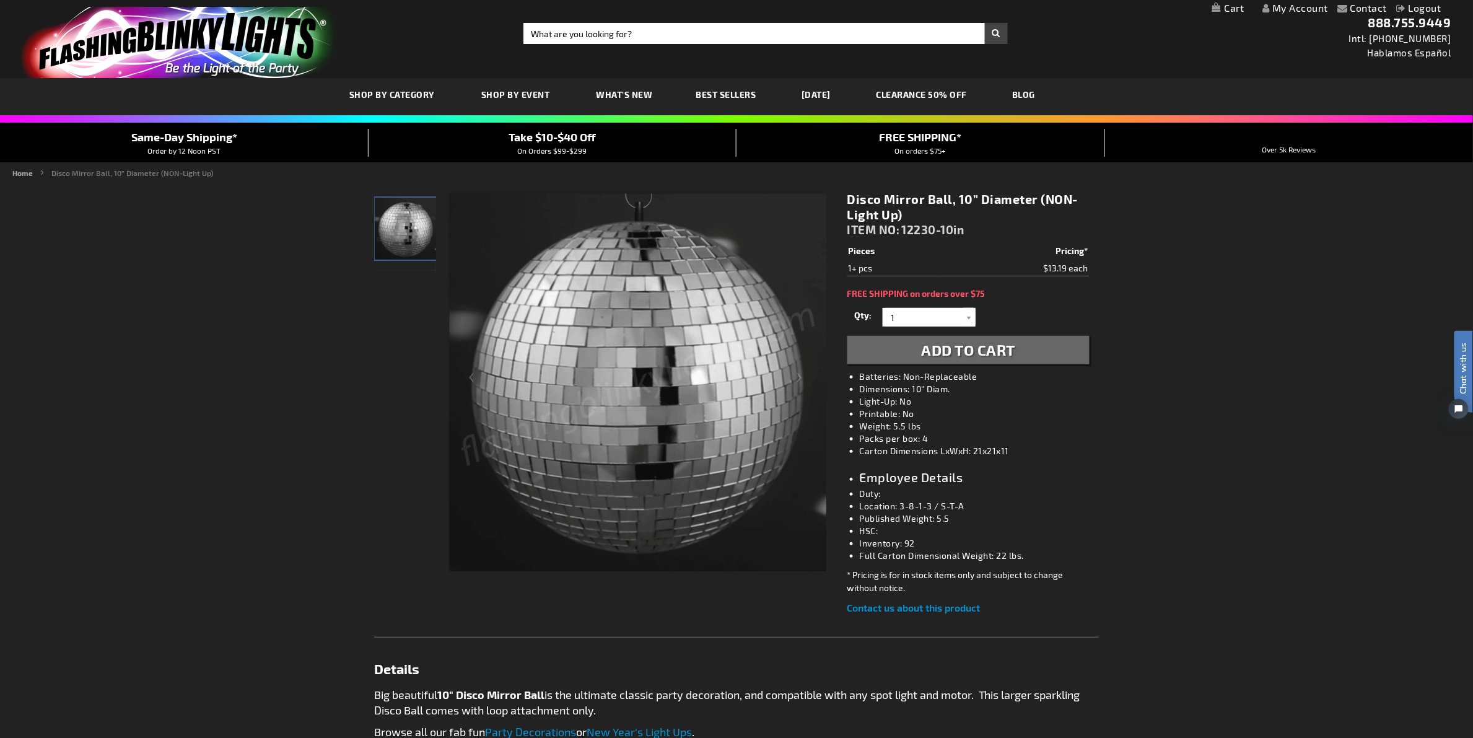
click at [1290, 282] on div "Contact Compare Products My Account Logout Skip to Content My Cart My Cart Clos…" at bounding box center [736, 689] width 1473 height 1378
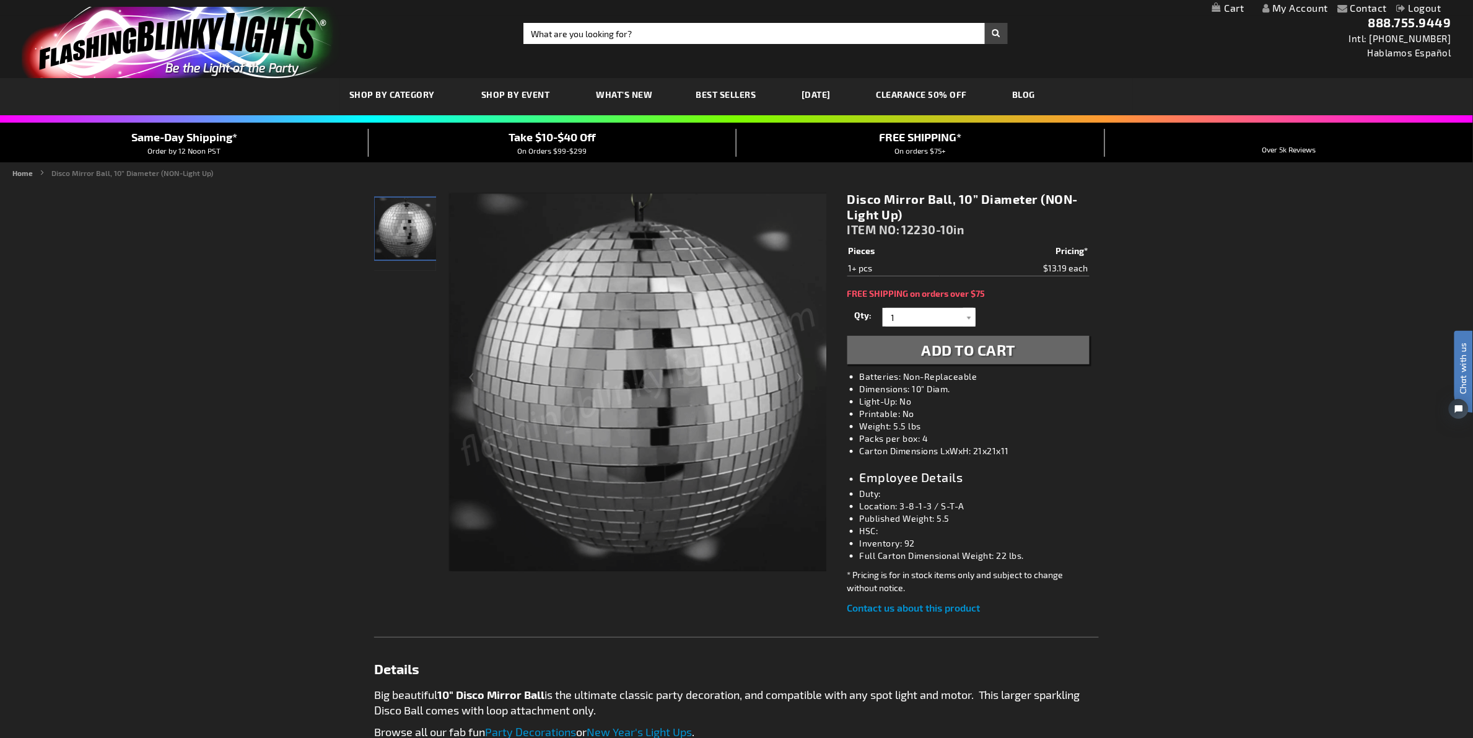
click at [1431, 10] on link "Logout" at bounding box center [1418, 8] width 45 height 12
